Goal: Find contact information: Find contact information

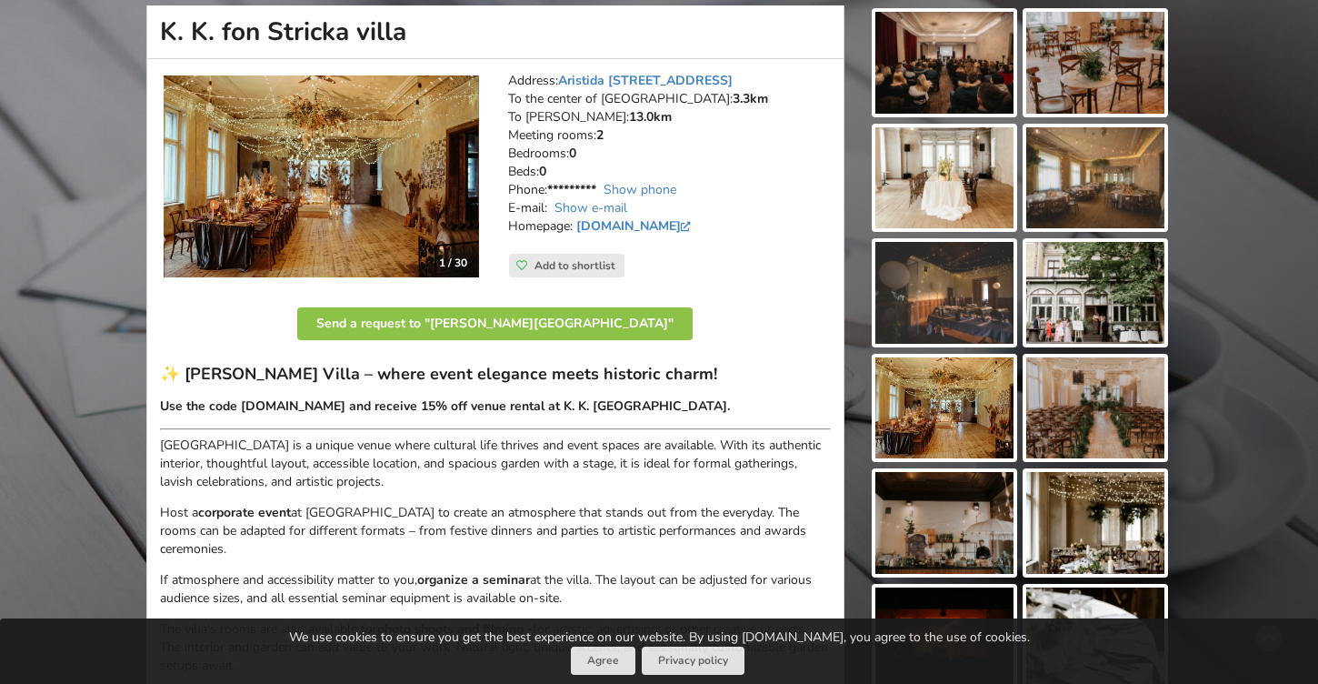
scroll to position [217, 0]
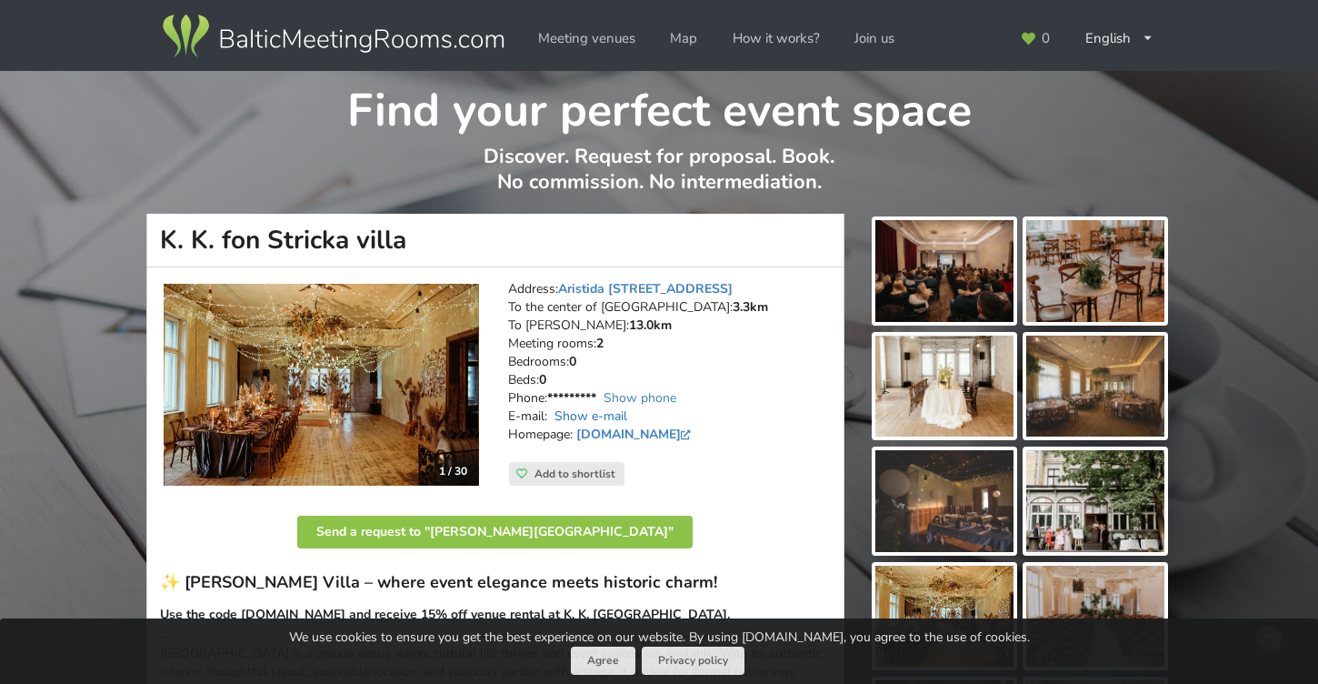
click at [592, 414] on link "Show e-mail" at bounding box center [590, 415] width 73 height 17
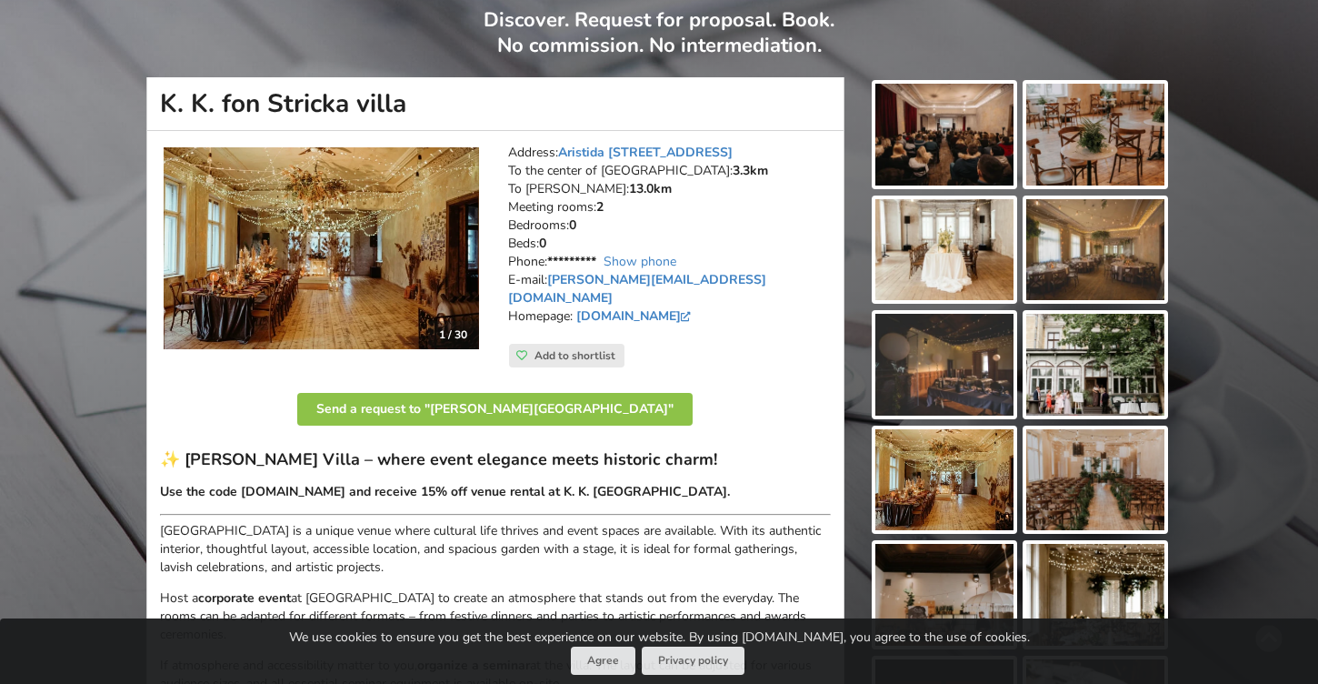
scroll to position [112, 0]
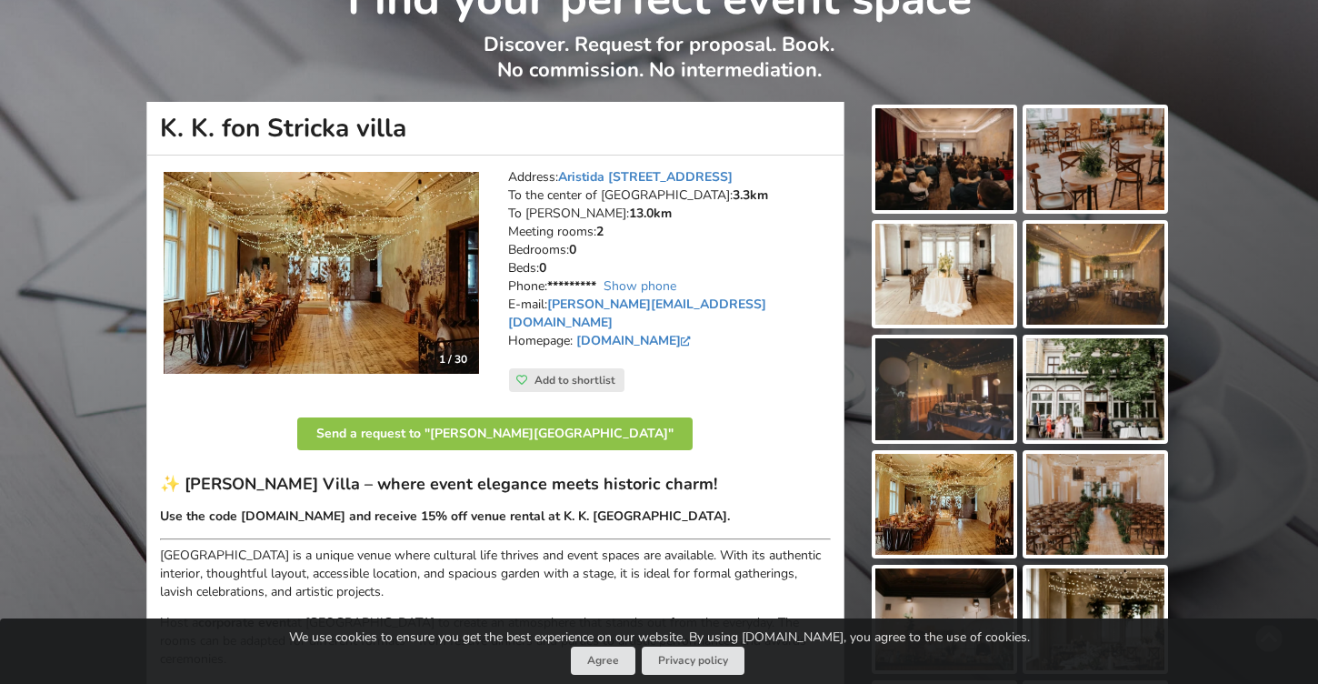
click at [932, 151] on img at bounding box center [944, 159] width 138 height 102
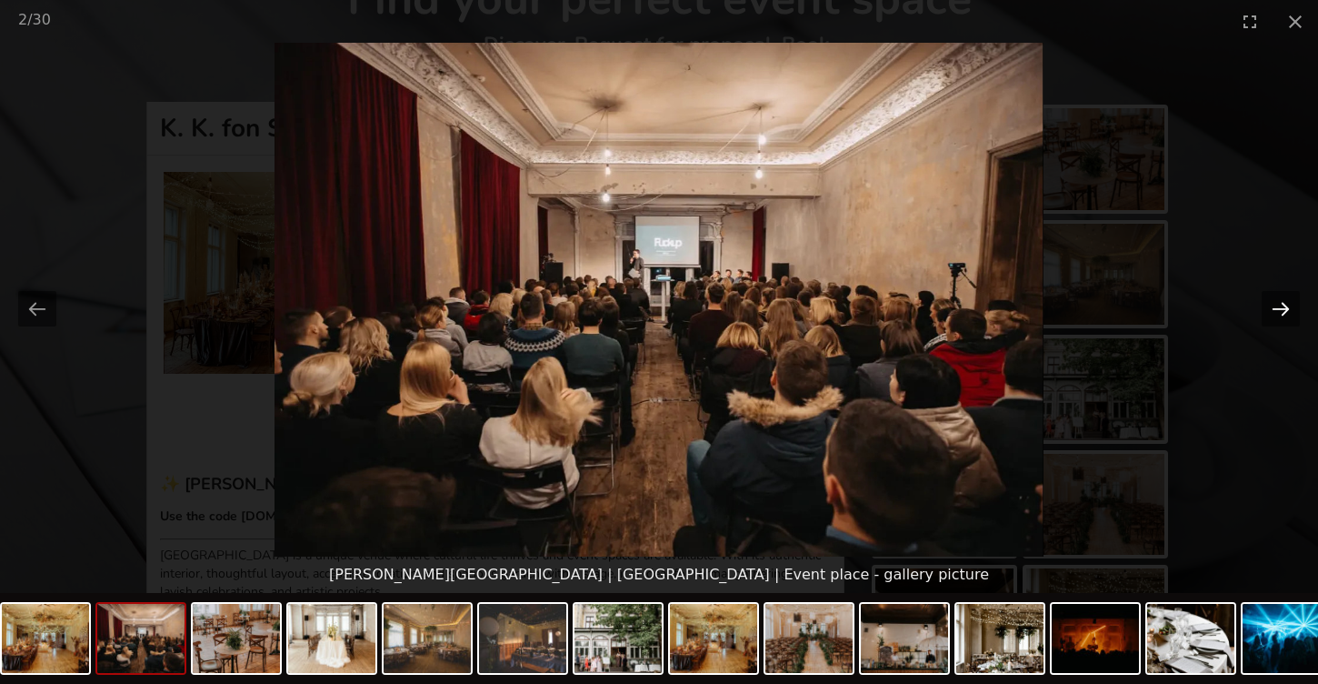
click at [1265, 297] on button "Next slide" at bounding box center [1281, 308] width 38 height 35
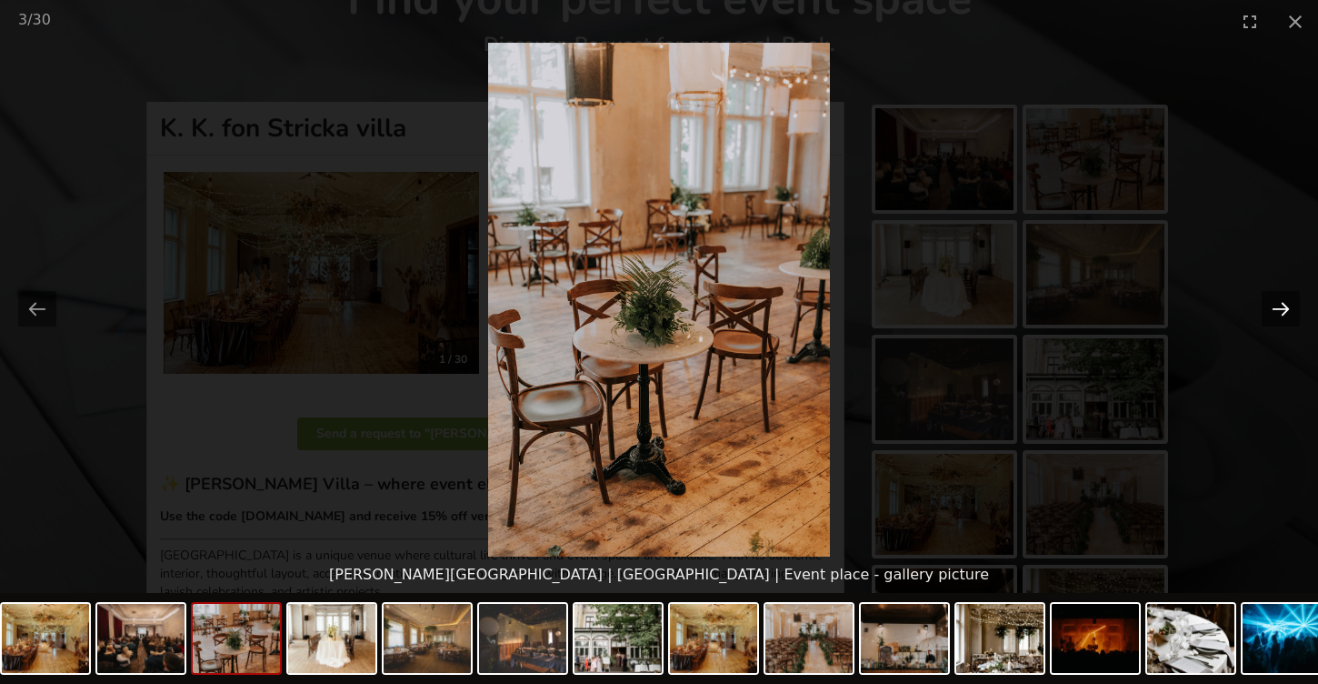
click at [1265, 297] on button "Next slide" at bounding box center [1281, 308] width 38 height 35
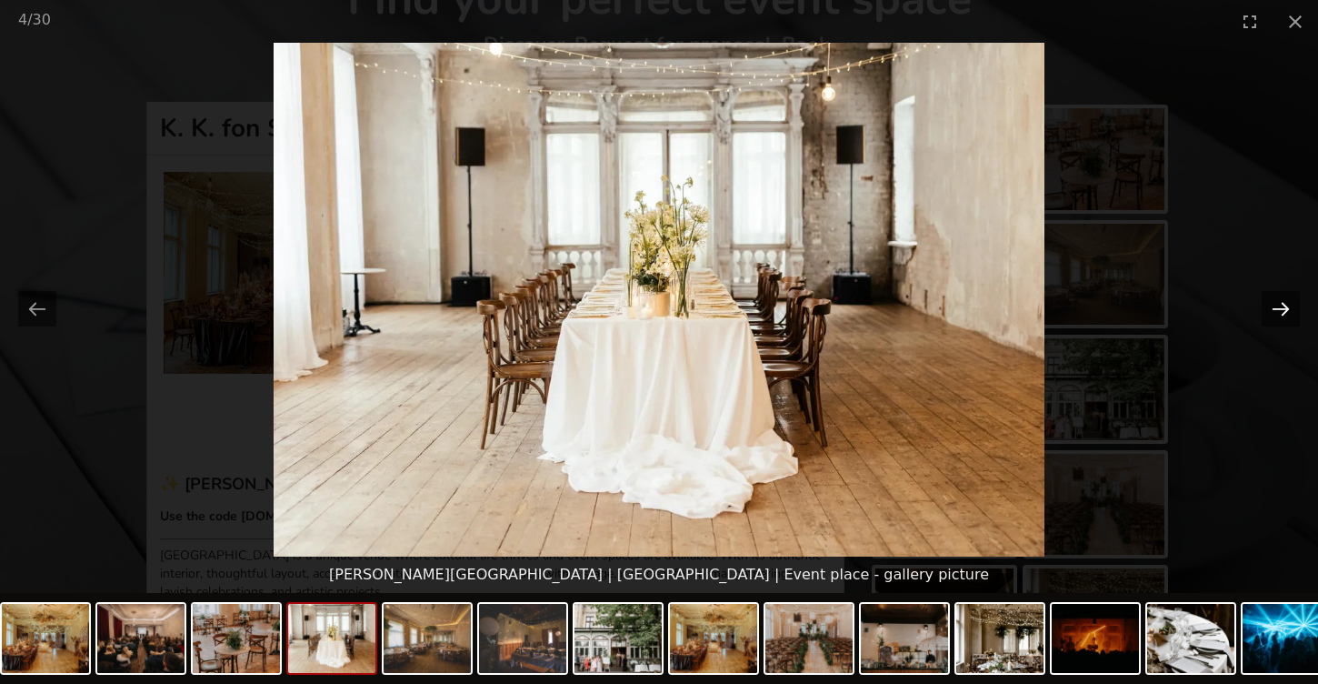
click at [1265, 297] on button "Next slide" at bounding box center [1281, 308] width 38 height 35
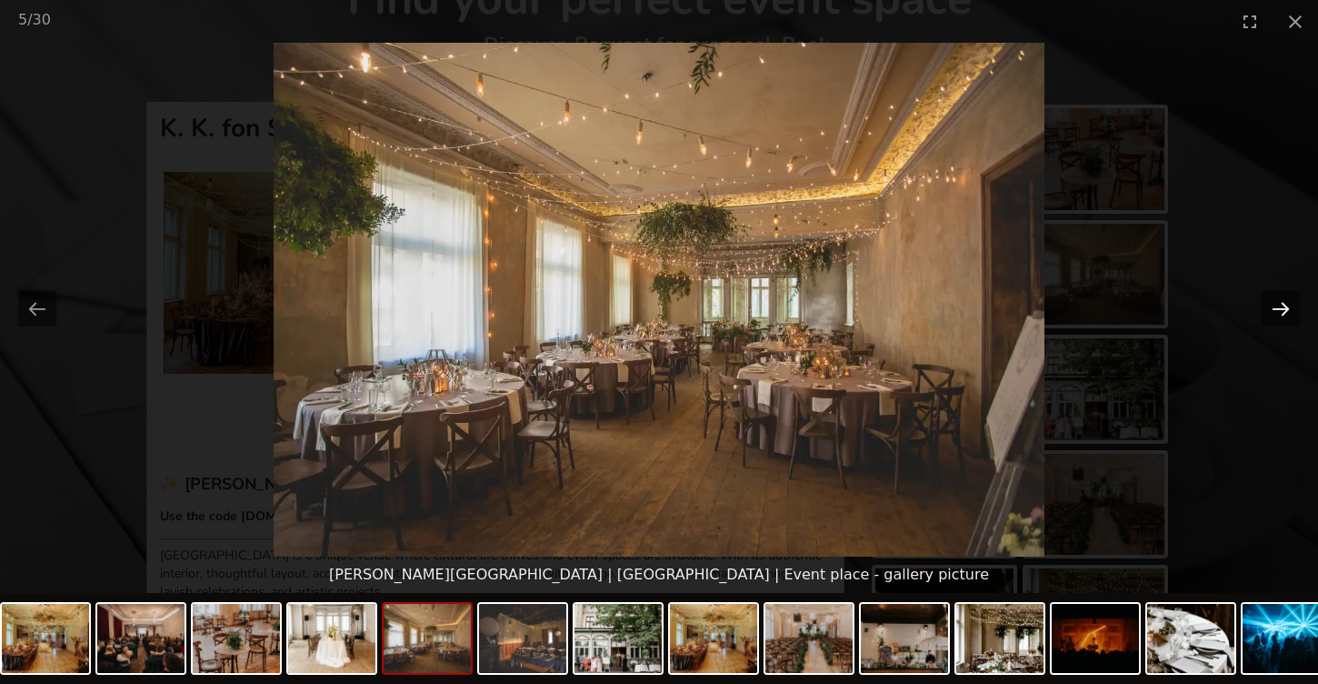
click at [1265, 297] on button "Next slide" at bounding box center [1281, 308] width 38 height 35
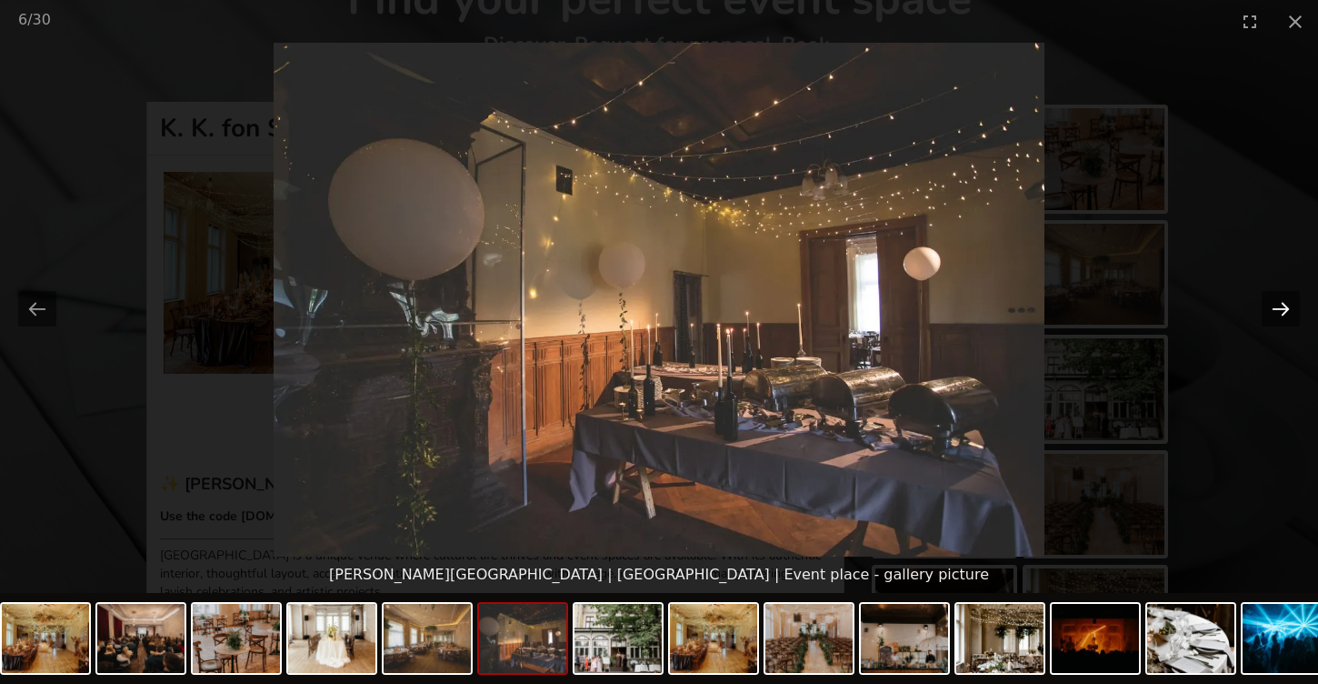
click at [1265, 297] on button "Next slide" at bounding box center [1281, 308] width 38 height 35
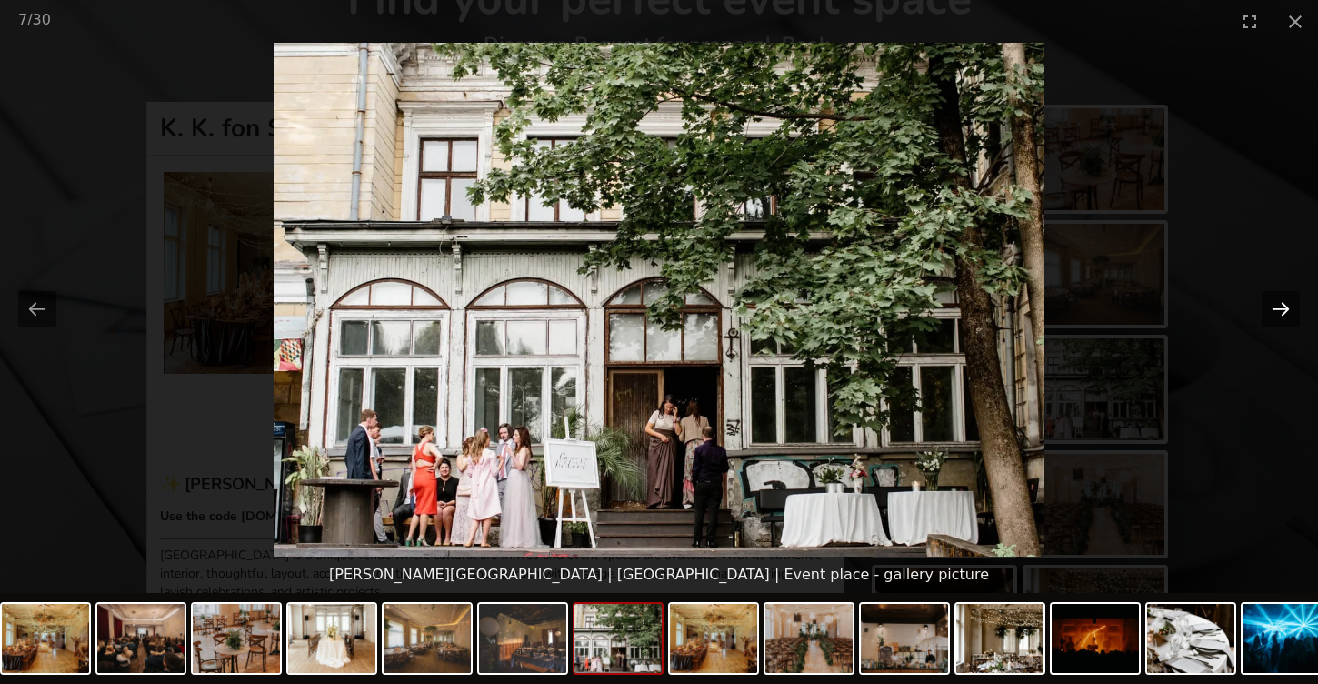
click at [1265, 297] on button "Next slide" at bounding box center [1281, 308] width 38 height 35
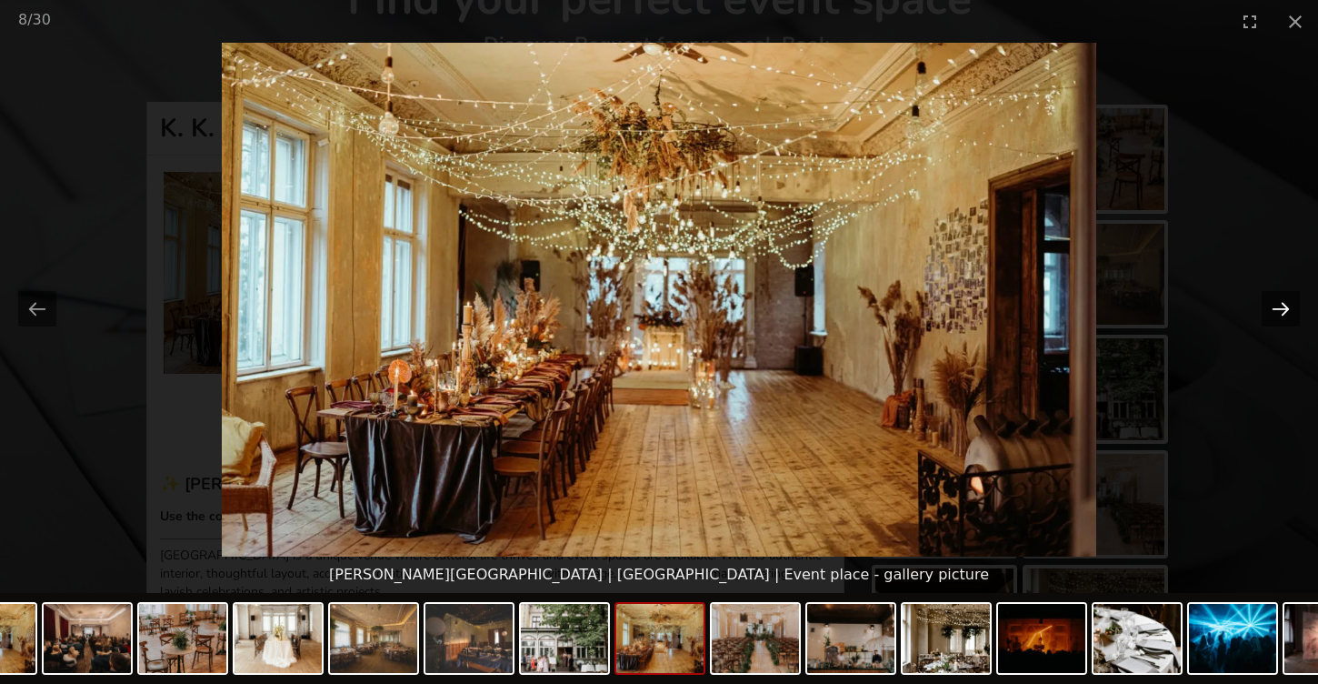
click at [1265, 297] on button "Next slide" at bounding box center [1281, 308] width 38 height 35
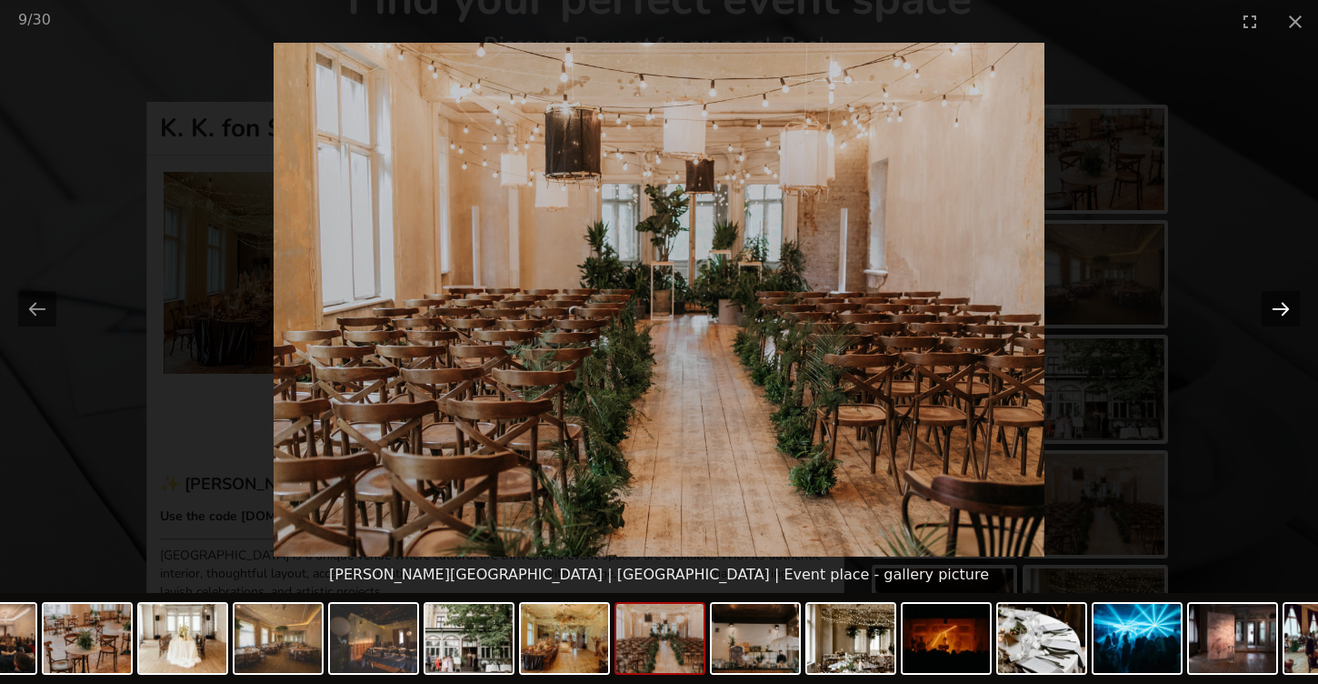
click at [1265, 297] on button "Next slide" at bounding box center [1281, 308] width 38 height 35
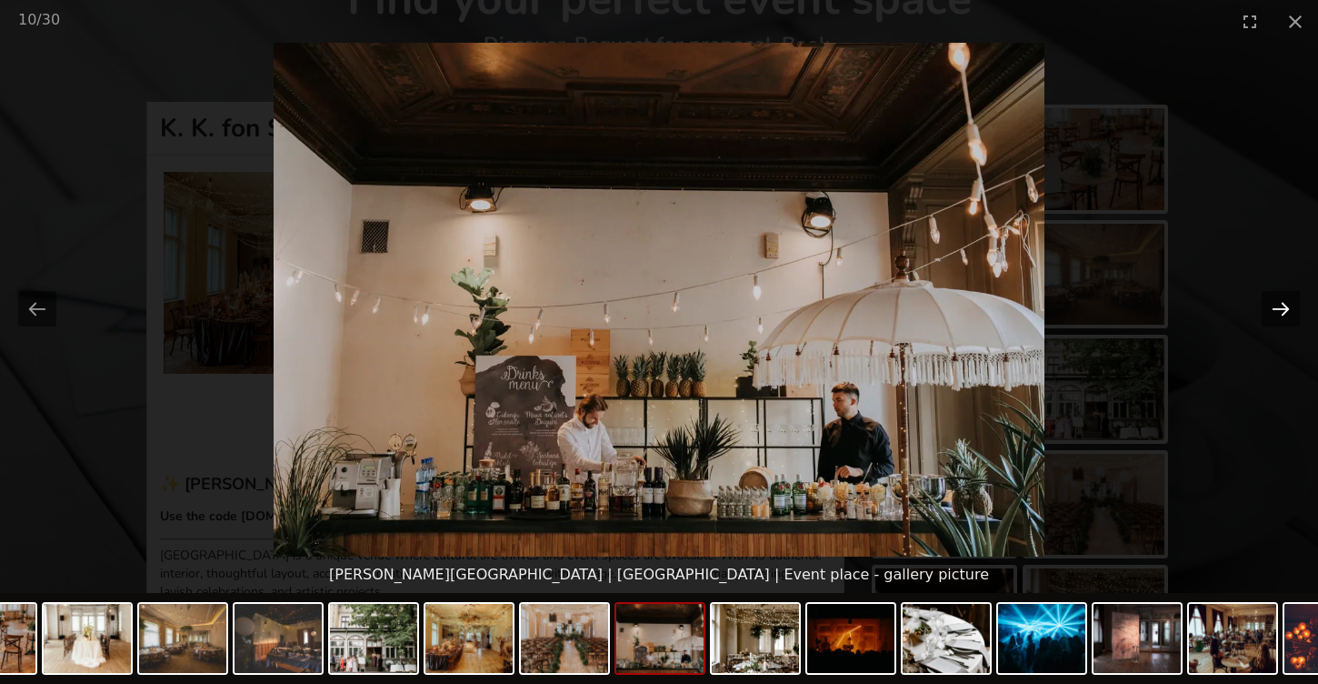
click at [1265, 297] on button "Next slide" at bounding box center [1281, 308] width 38 height 35
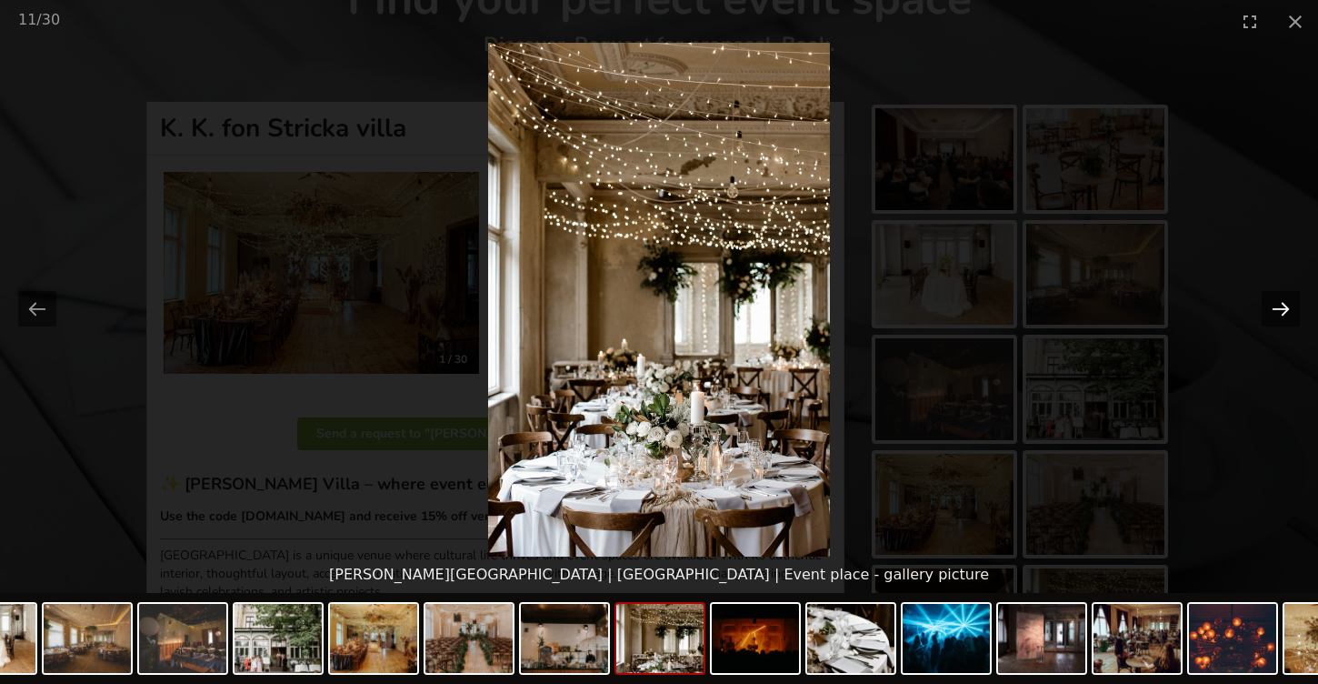
click at [1265, 297] on button "Next slide" at bounding box center [1281, 308] width 38 height 35
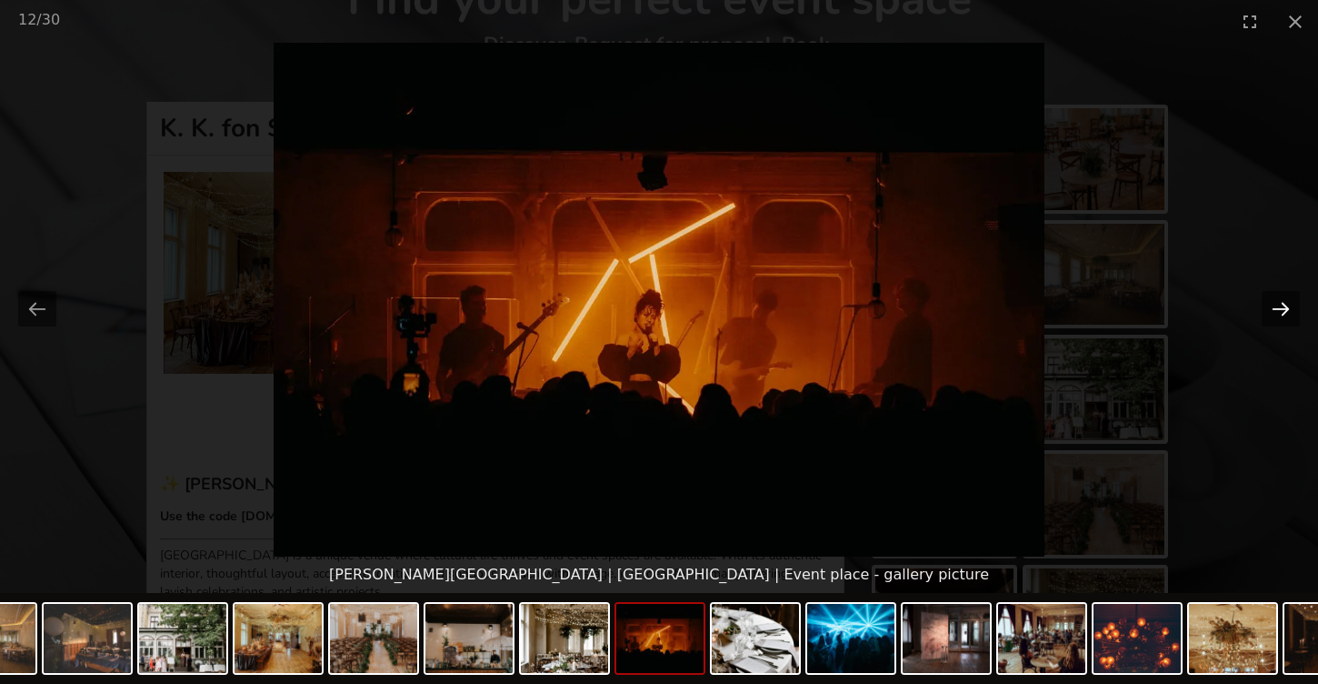
click at [1265, 297] on button "Next slide" at bounding box center [1281, 308] width 38 height 35
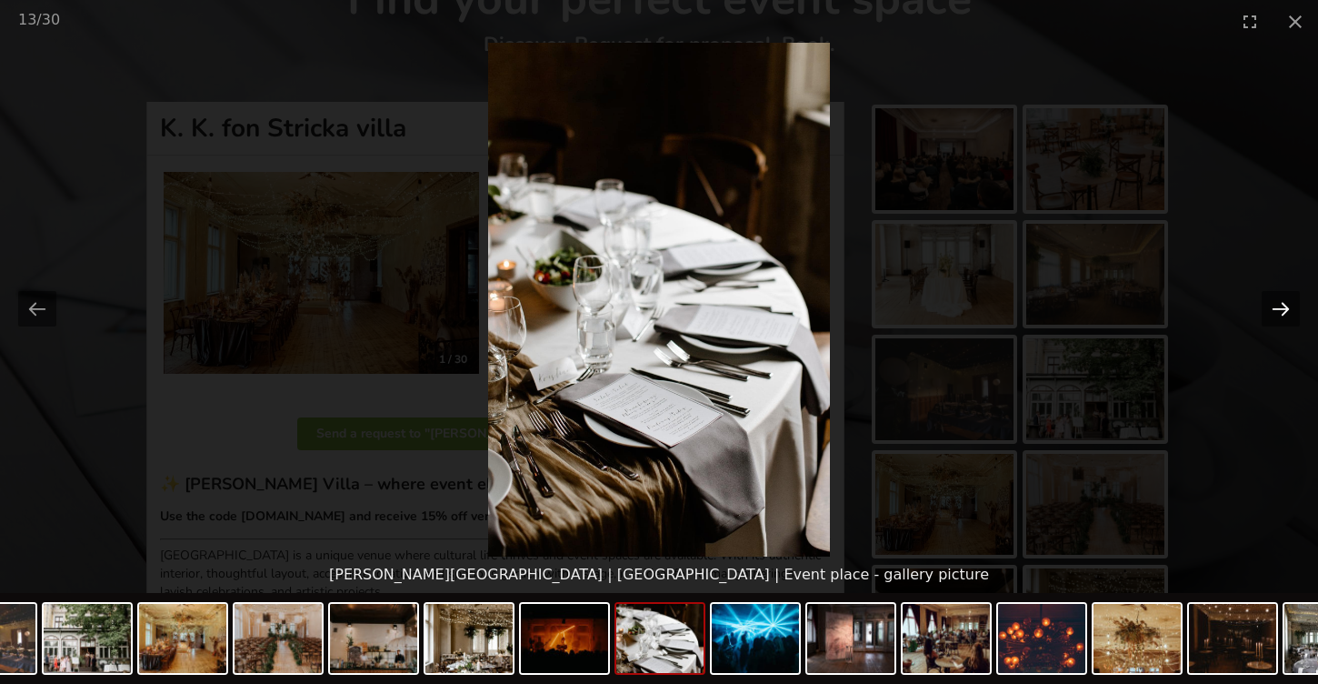
click at [1265, 297] on button "Next slide" at bounding box center [1281, 308] width 38 height 35
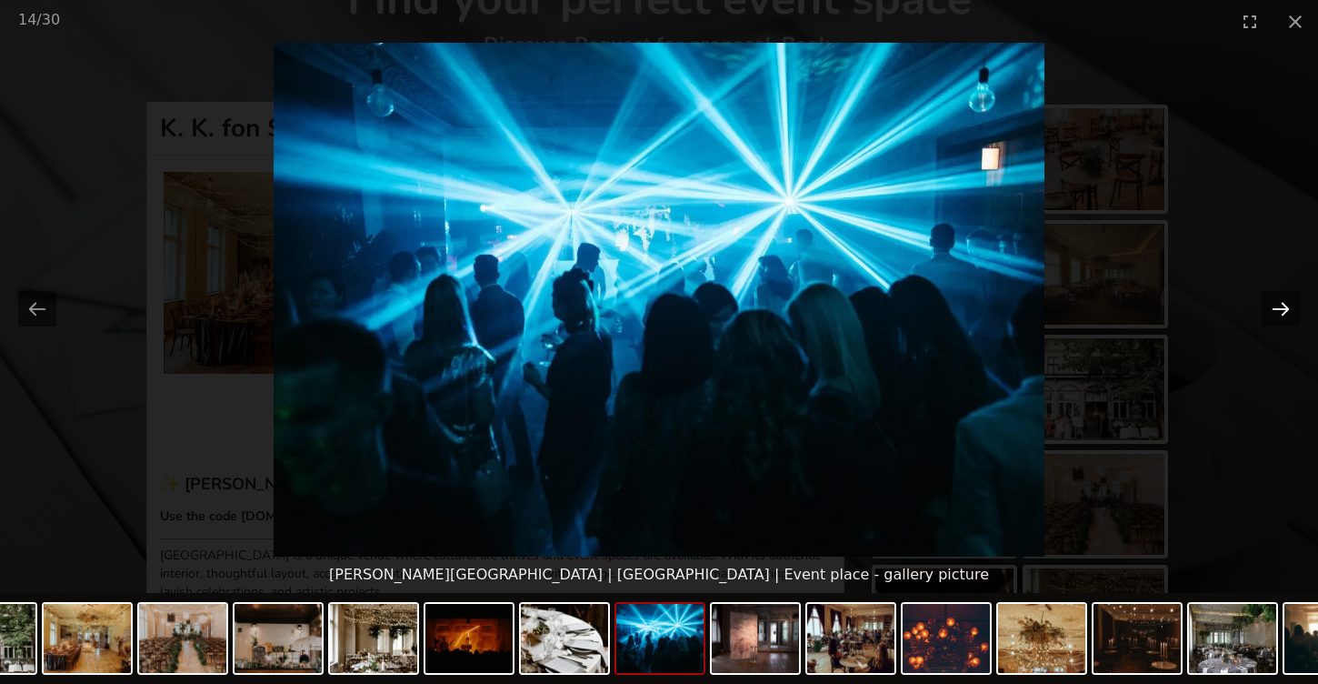
click at [1265, 297] on button "Next slide" at bounding box center [1281, 308] width 38 height 35
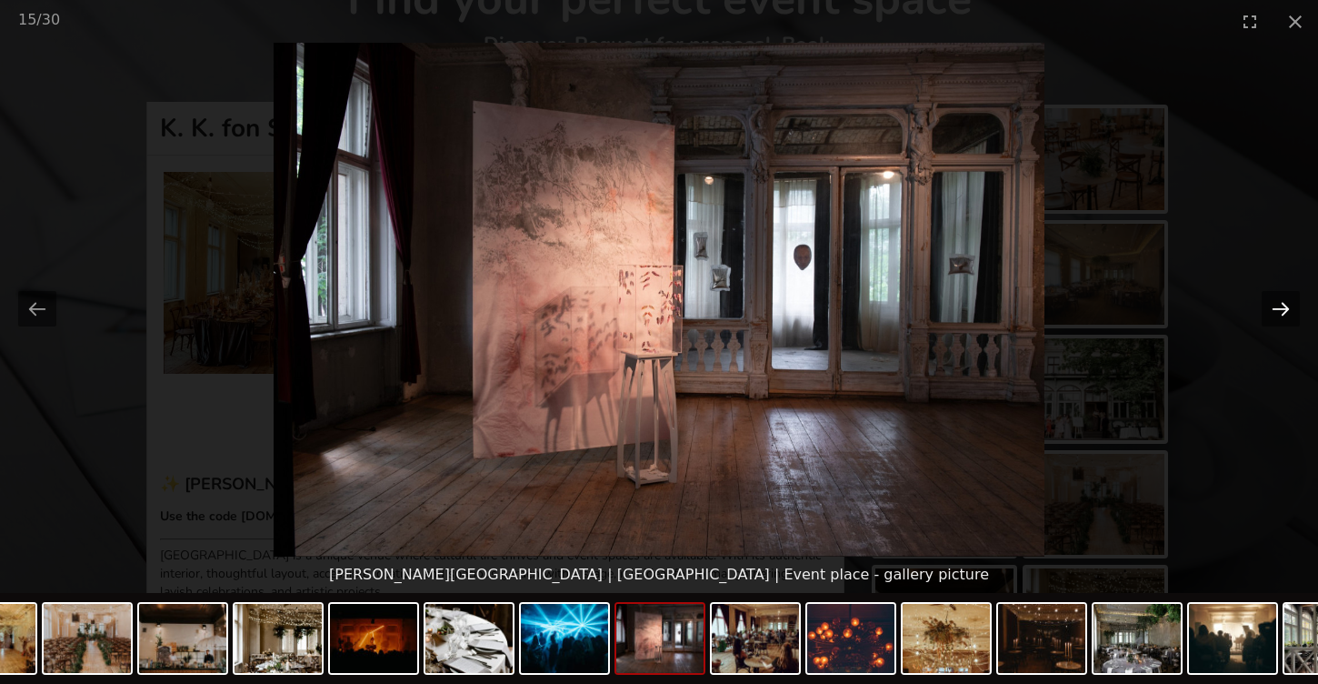
click at [1265, 297] on button "Next slide" at bounding box center [1281, 308] width 38 height 35
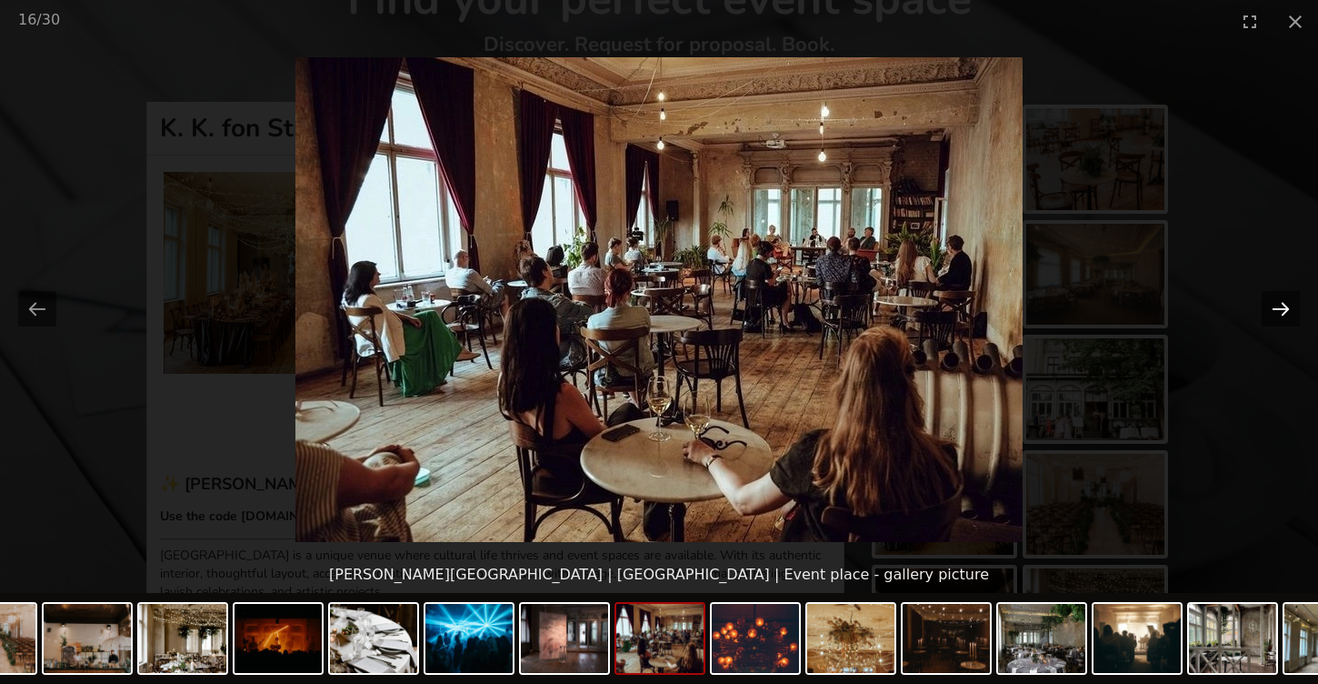
click at [1265, 297] on button "Next slide" at bounding box center [1281, 308] width 38 height 35
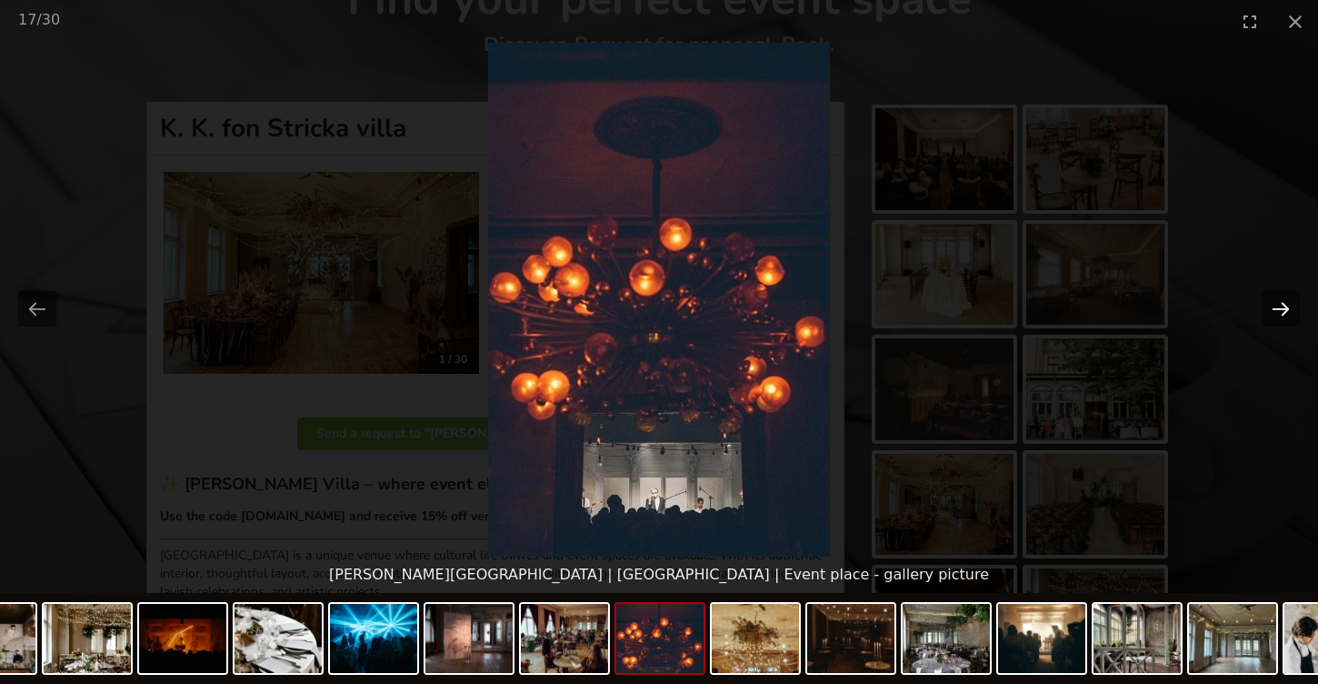
click at [1265, 297] on button "Next slide" at bounding box center [1281, 308] width 38 height 35
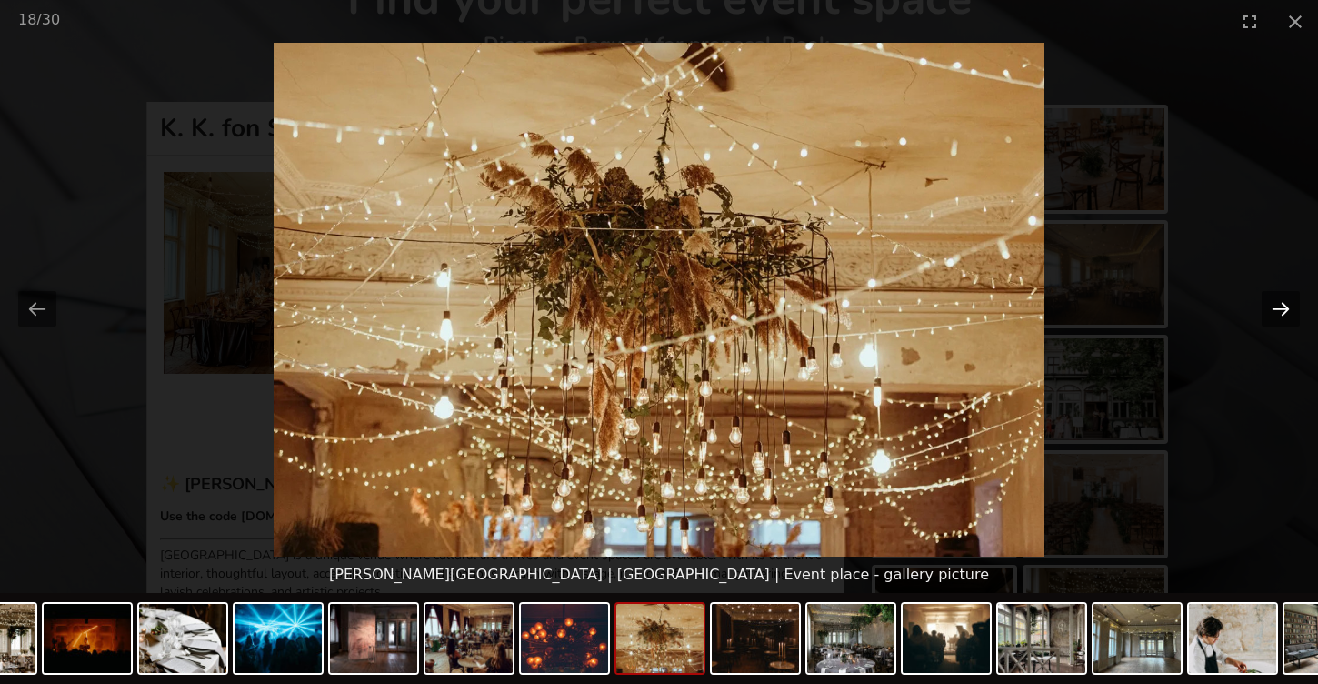
click at [1265, 297] on button "Next slide" at bounding box center [1281, 308] width 38 height 35
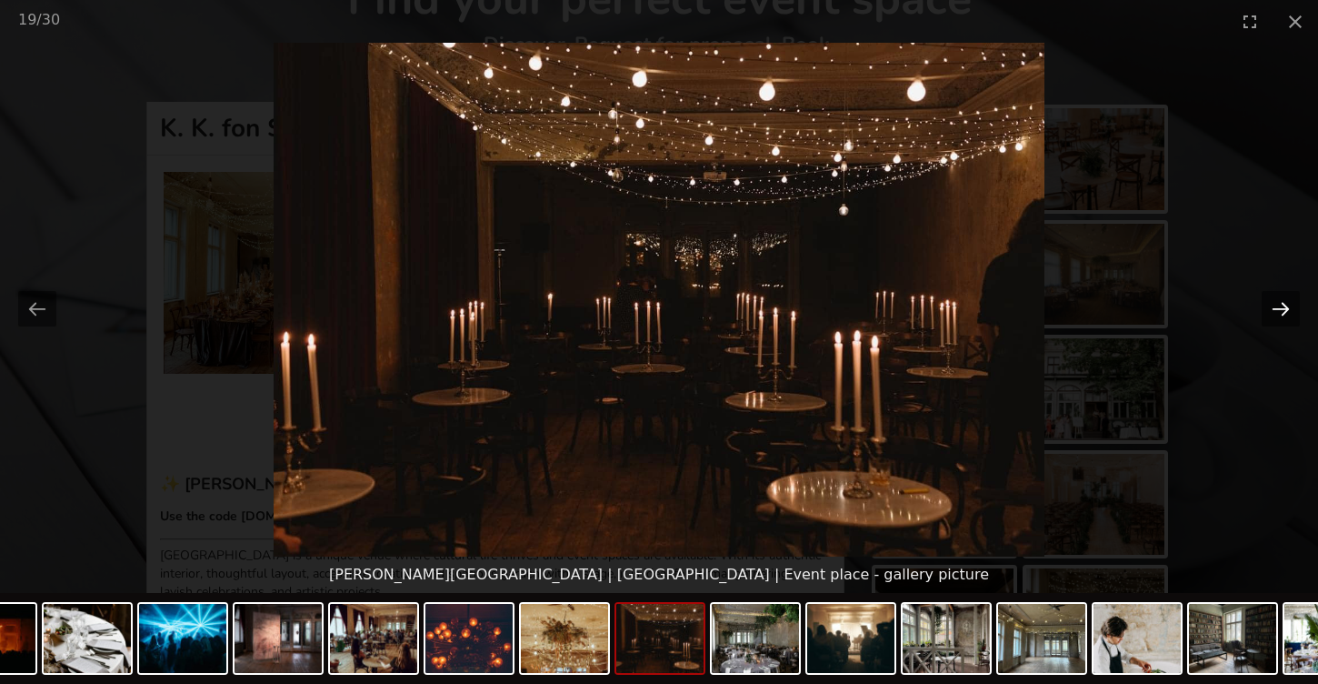
click at [1265, 297] on button "Next slide" at bounding box center [1281, 308] width 38 height 35
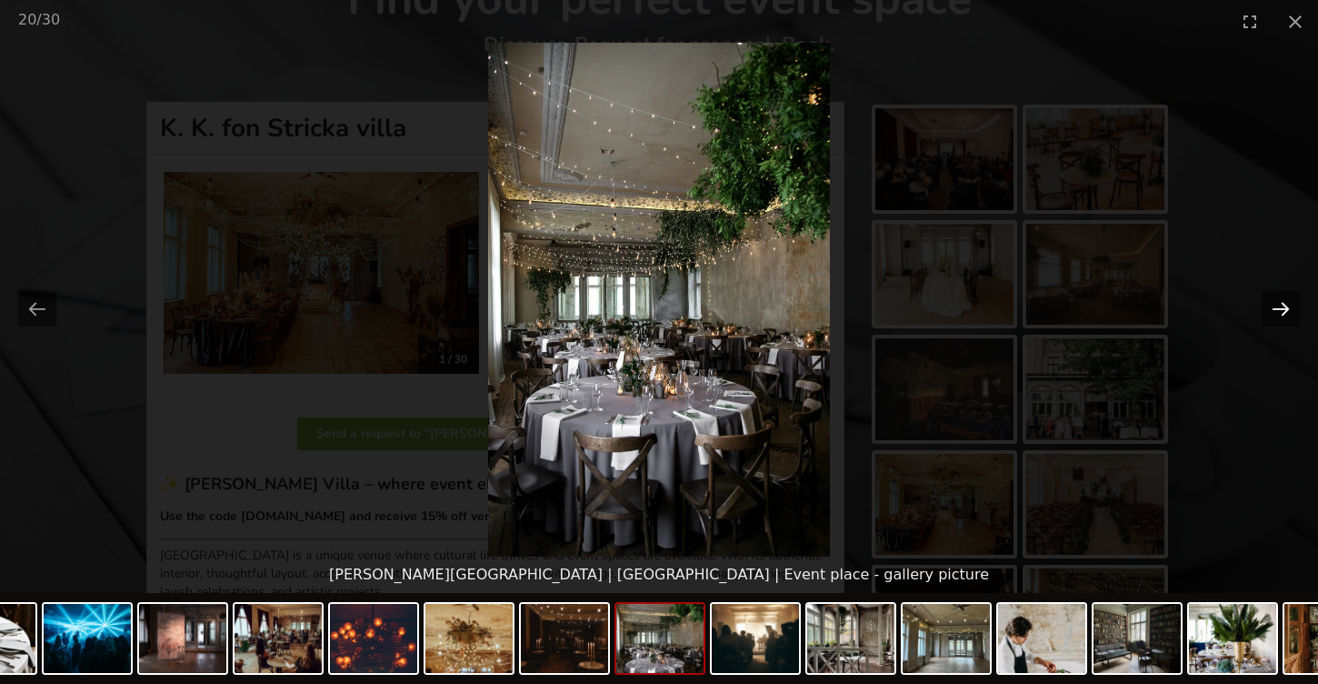
click at [1265, 297] on button "Next slide" at bounding box center [1281, 308] width 38 height 35
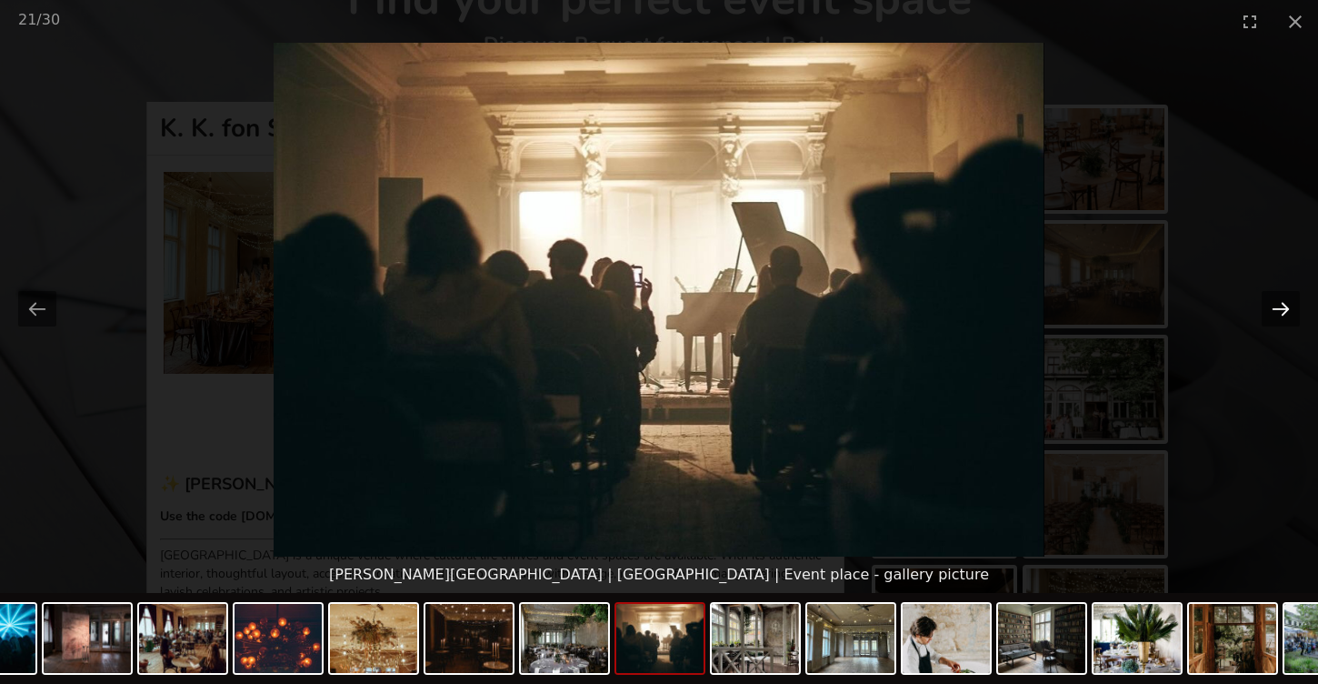
click at [1265, 297] on button "Next slide" at bounding box center [1281, 308] width 38 height 35
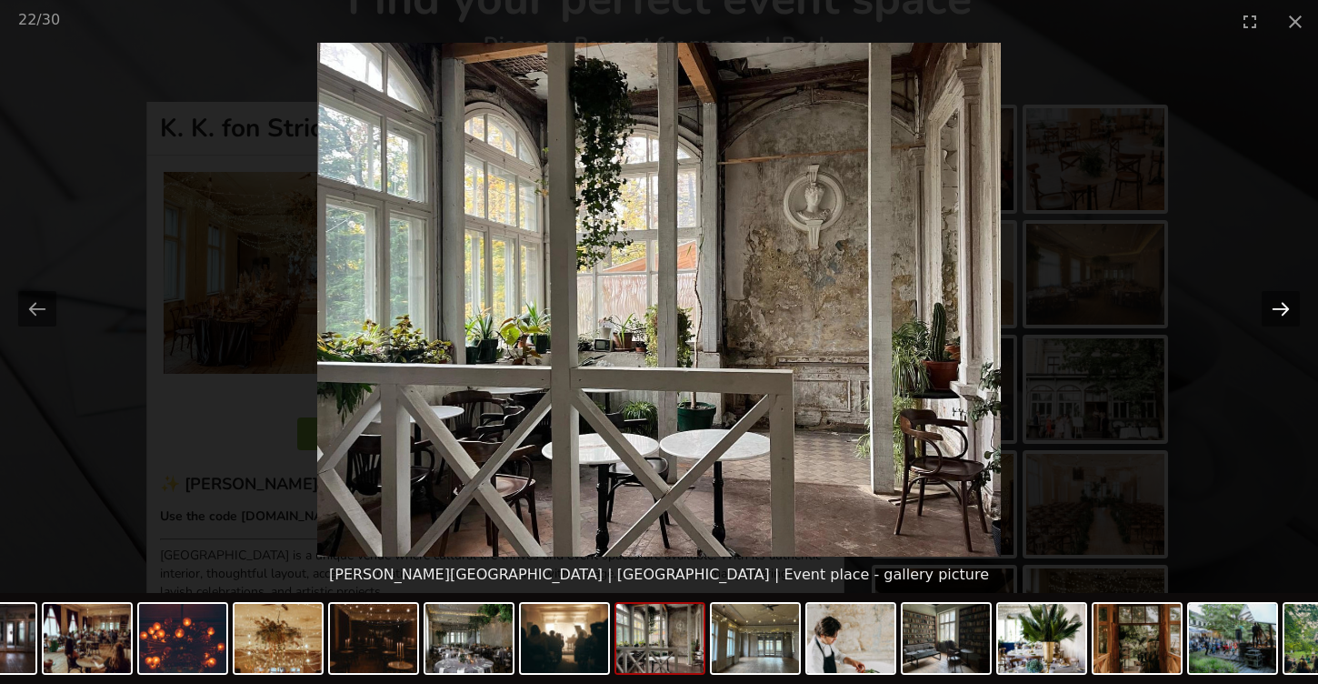
click at [1265, 297] on button "Next slide" at bounding box center [1281, 308] width 38 height 35
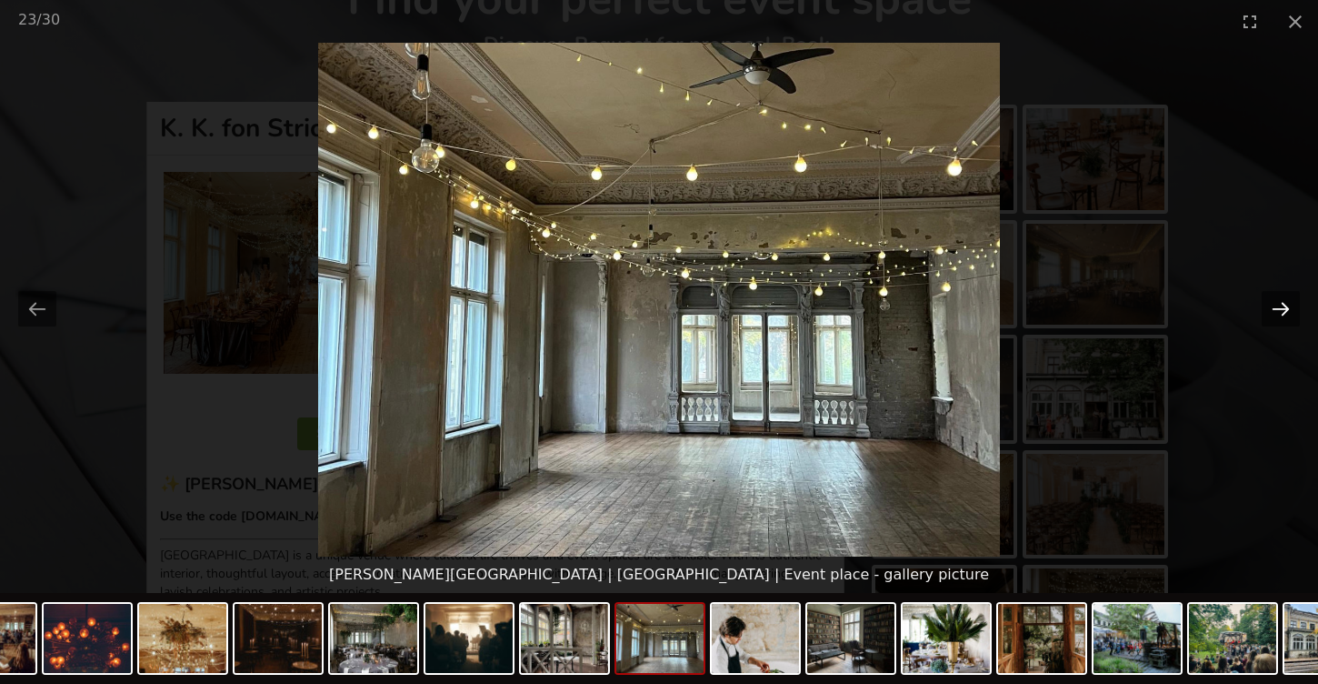
click at [1265, 297] on button "Next slide" at bounding box center [1281, 308] width 38 height 35
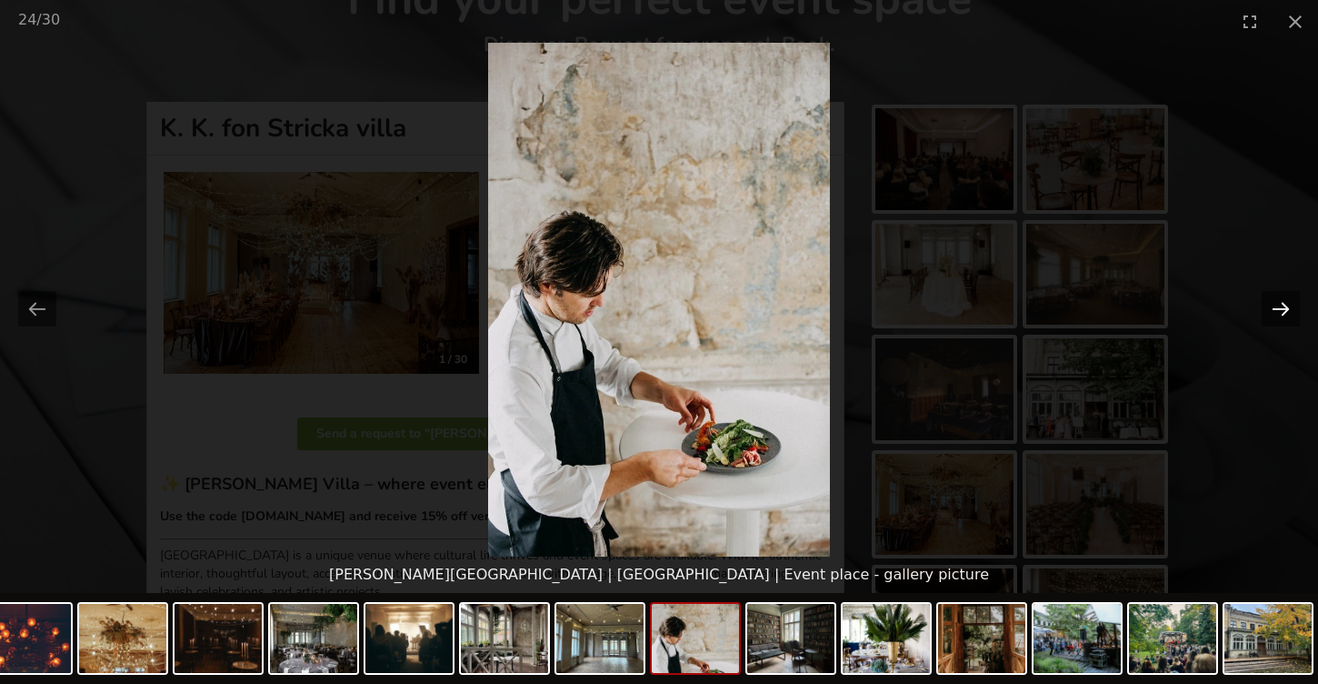
click at [1265, 297] on button "Next slide" at bounding box center [1281, 308] width 38 height 35
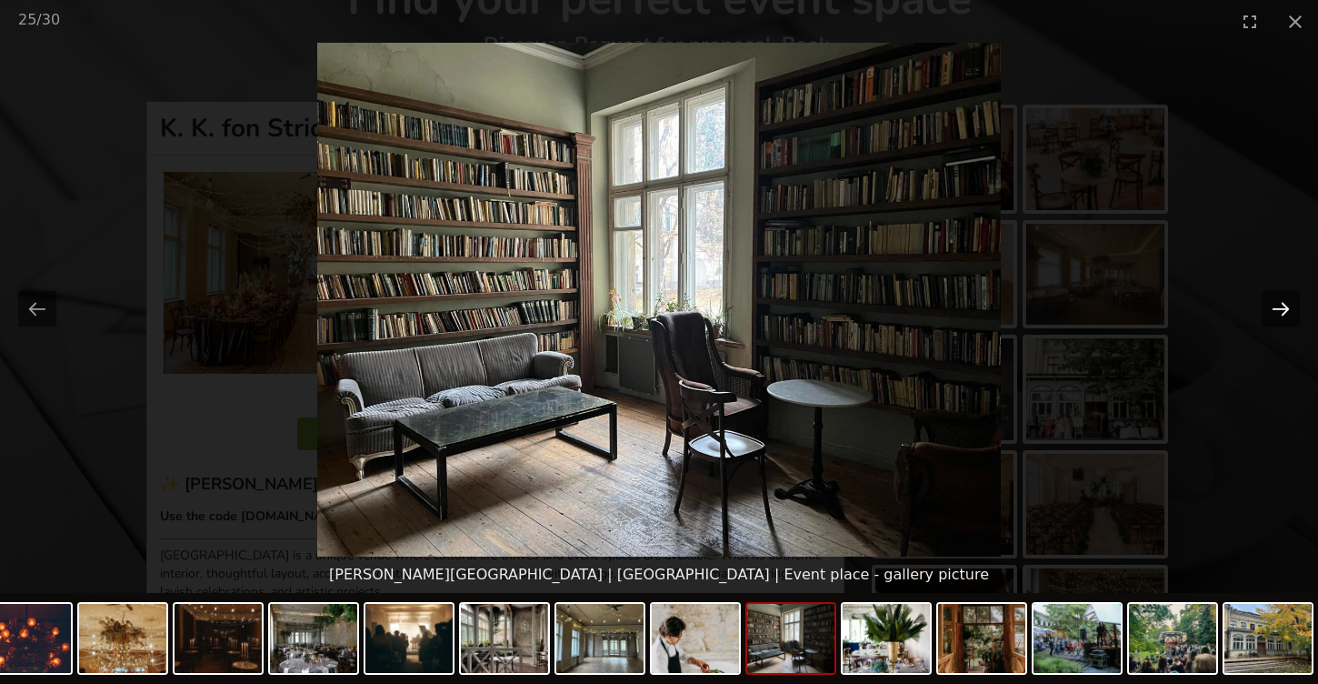
click at [1265, 297] on button "Next slide" at bounding box center [1281, 308] width 38 height 35
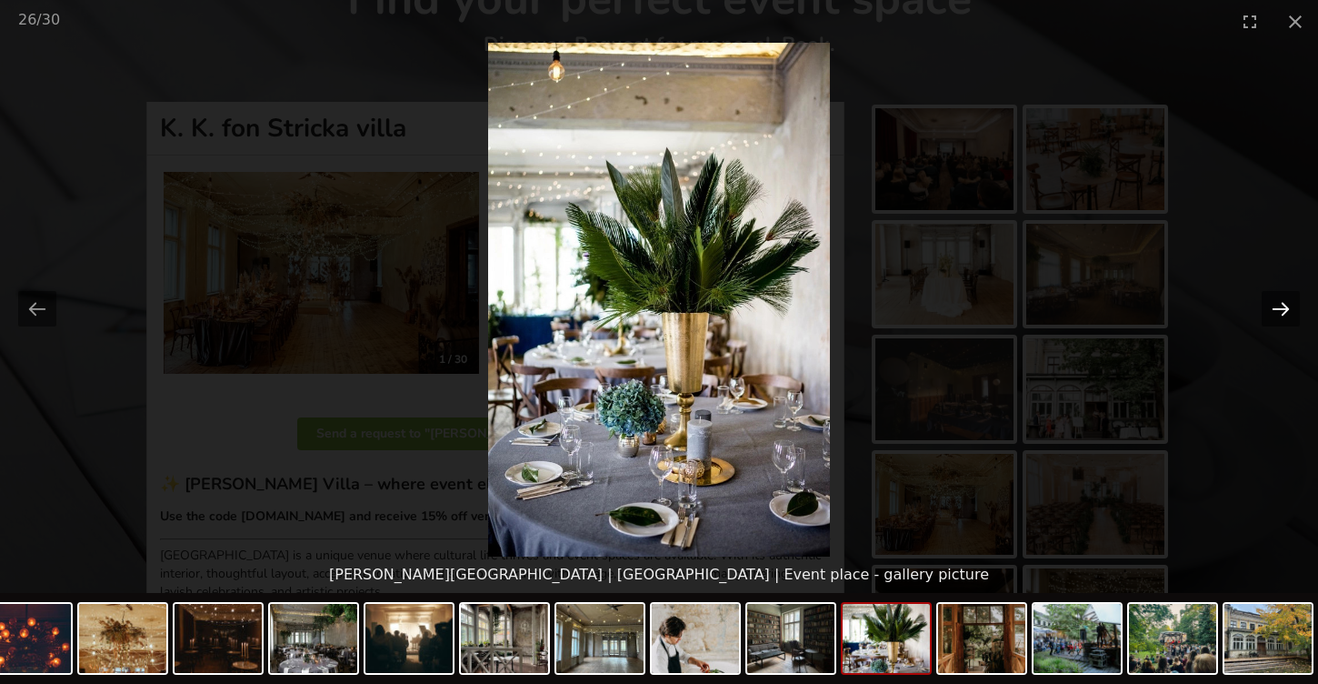
click at [1265, 297] on button "Next slide" at bounding box center [1281, 308] width 38 height 35
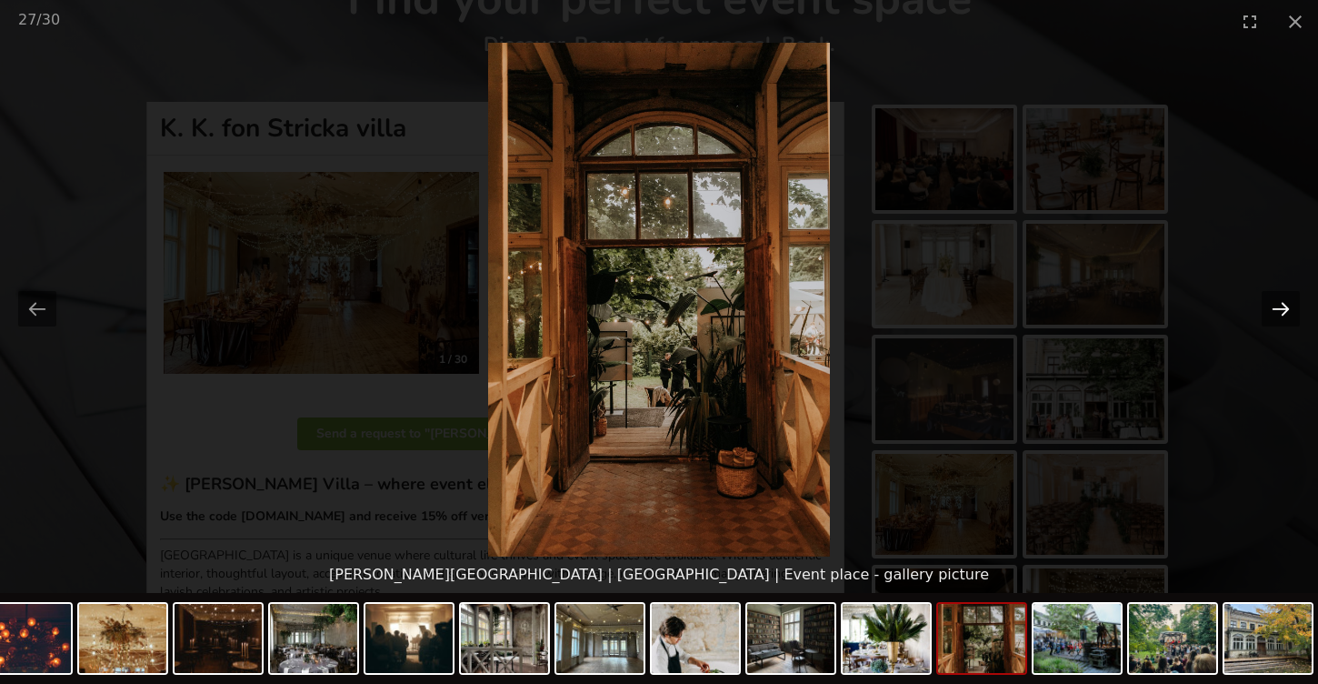
click at [1265, 297] on button "Next slide" at bounding box center [1281, 308] width 38 height 35
